Goal: Task Accomplishment & Management: Manage account settings

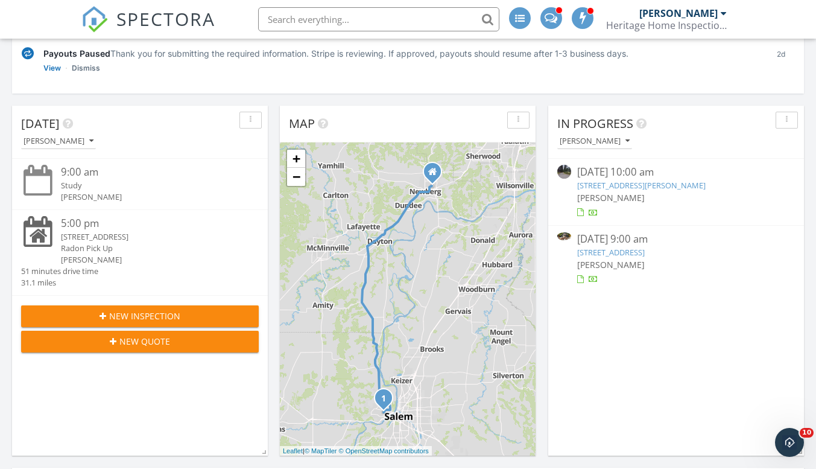
scroll to position [199, 0]
click at [628, 249] on link "910 Terrace Dr NW, Salem, OR 97304" at bounding box center [611, 251] width 68 height 11
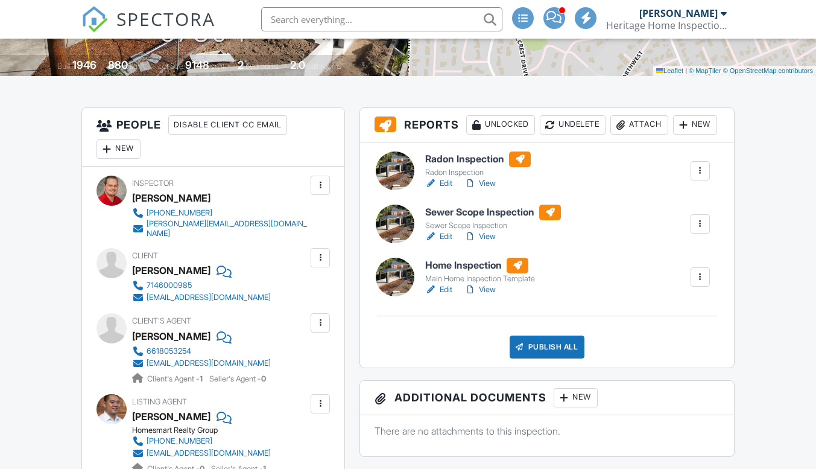
scroll to position [284, 0]
click at [446, 243] on link "Edit" at bounding box center [438, 236] width 27 height 12
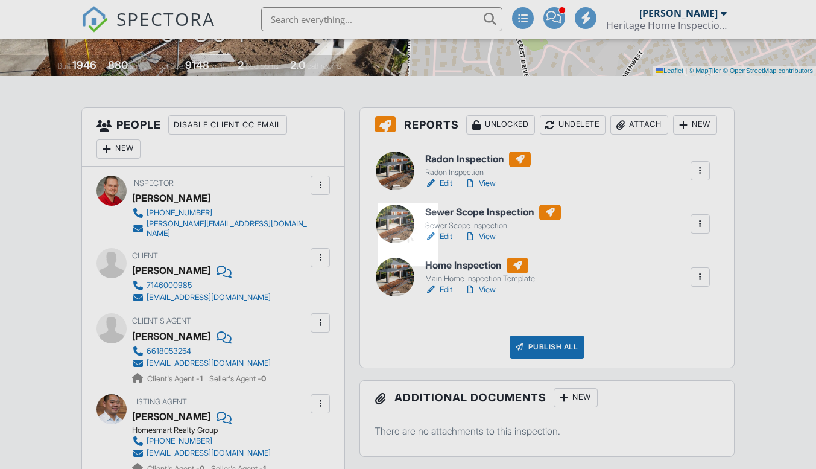
scroll to position [0, 0]
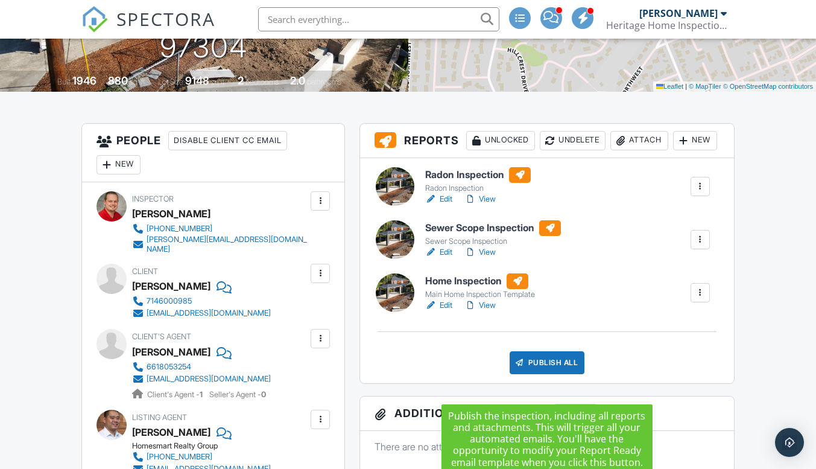
click at [569, 374] on div "Publish All" at bounding box center [547, 362] width 75 height 23
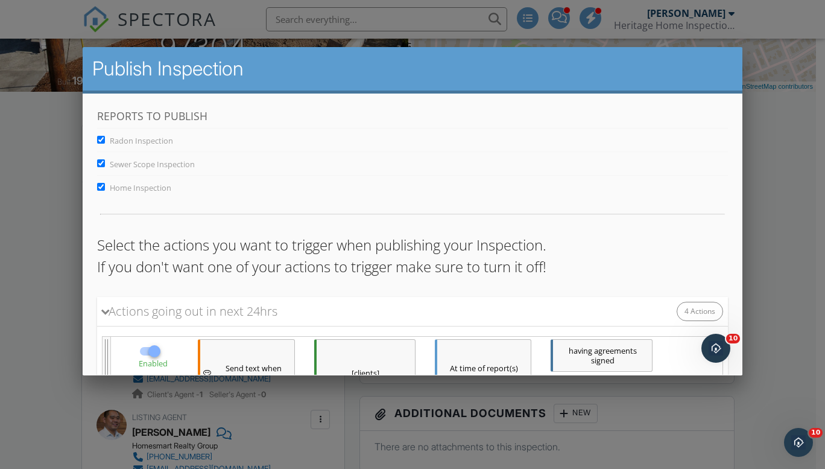
click at [98, 138] on input "Radon Inspection" at bounding box center [101, 139] width 8 height 8
checkbox input "false"
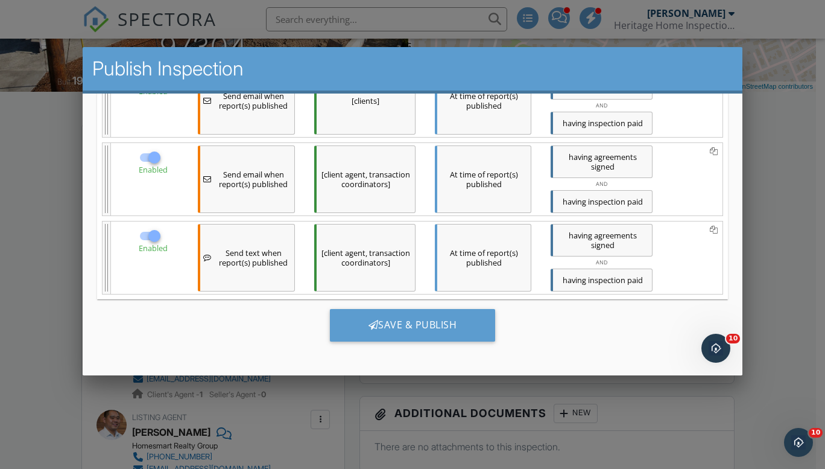
scroll to position [3, 0]
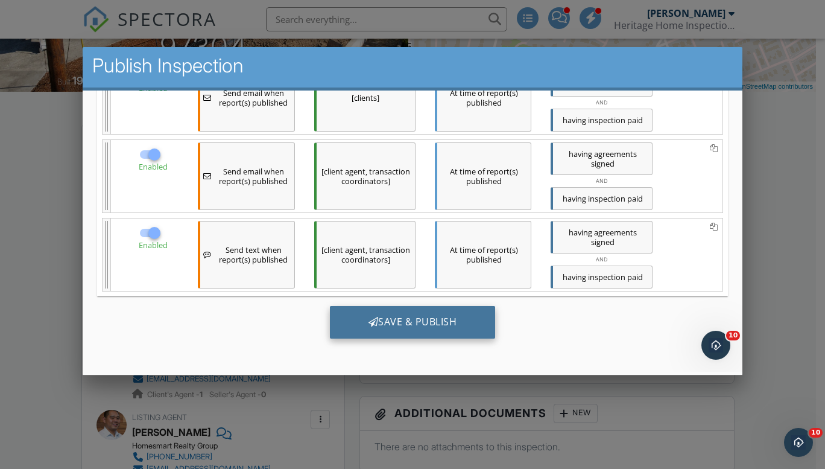
click at [448, 328] on div "Save & Publish" at bounding box center [412, 321] width 166 height 33
